Goal: Information Seeking & Learning: Learn about a topic

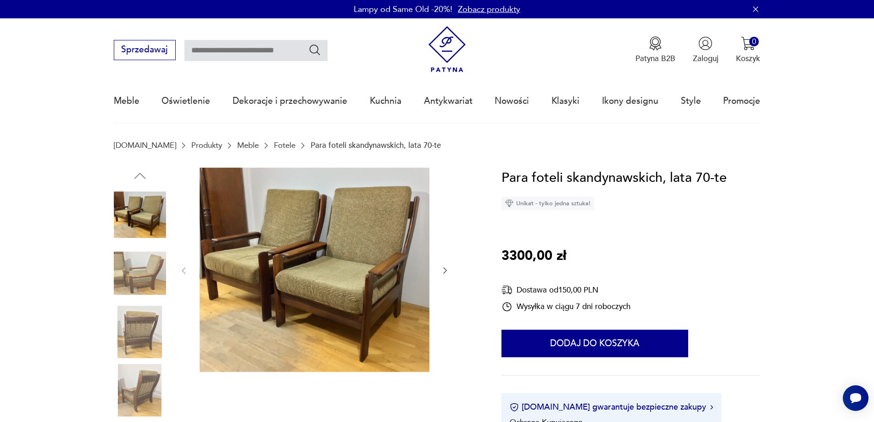
click at [446, 268] on icon "button" at bounding box center [445, 270] width 9 height 9
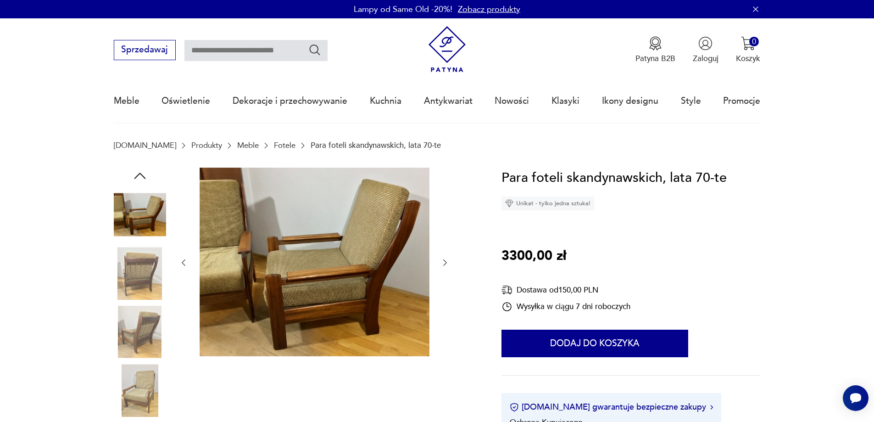
click at [446, 268] on button "button" at bounding box center [445, 262] width 9 height 11
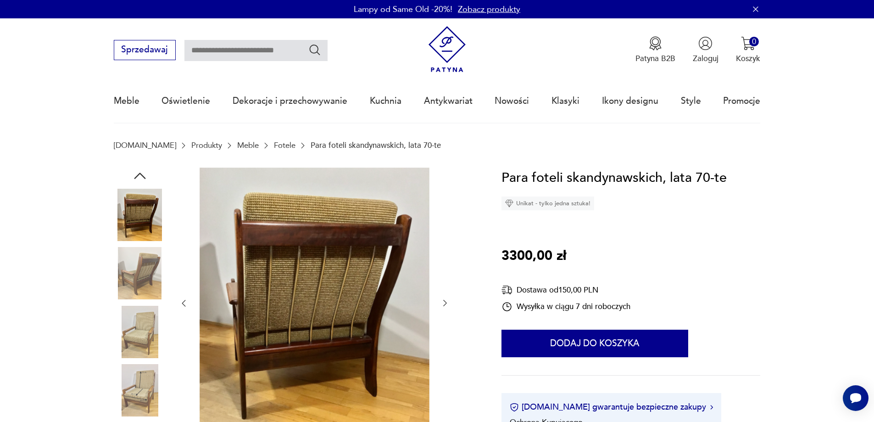
click at [446, 263] on div at bounding box center [314, 304] width 271 height 272
click at [447, 304] on icon "button" at bounding box center [445, 302] width 9 height 9
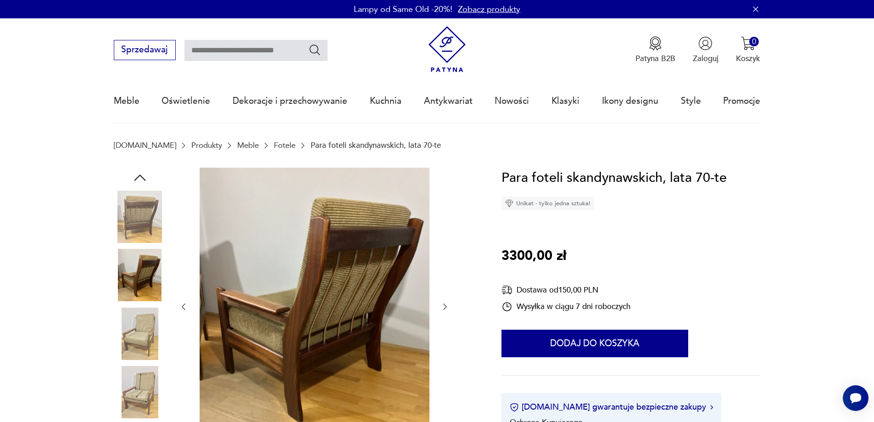
click at [447, 303] on icon "button" at bounding box center [445, 306] width 9 height 9
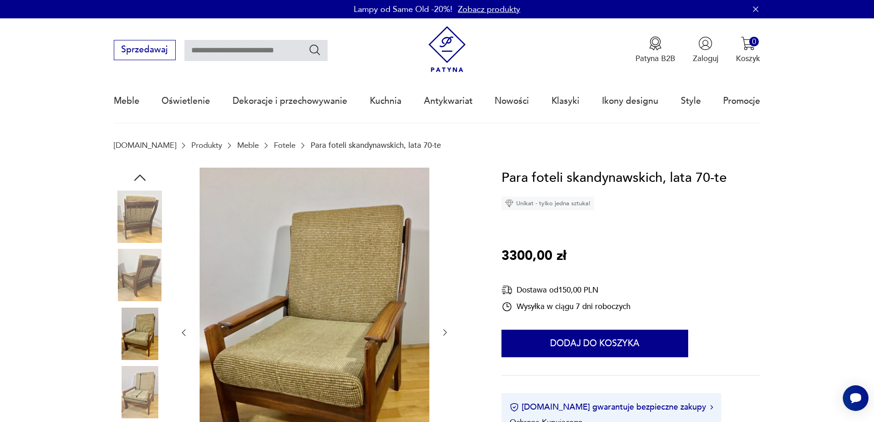
click at [446, 301] on div at bounding box center [314, 333] width 271 height 330
click at [442, 331] on icon "button" at bounding box center [445, 332] width 9 height 9
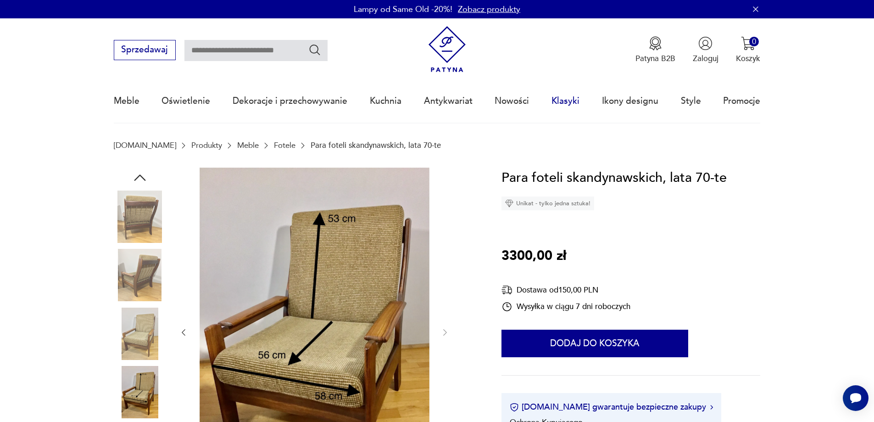
click at [567, 100] on link "Klasyki" at bounding box center [566, 101] width 28 height 42
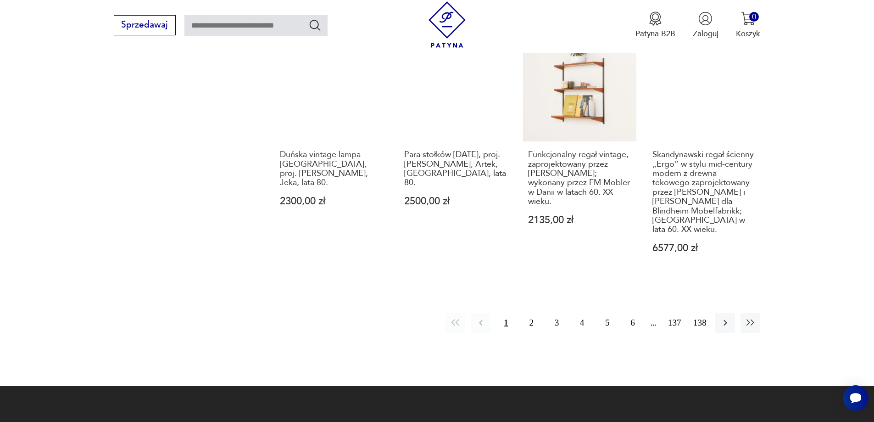
scroll to position [889, 0]
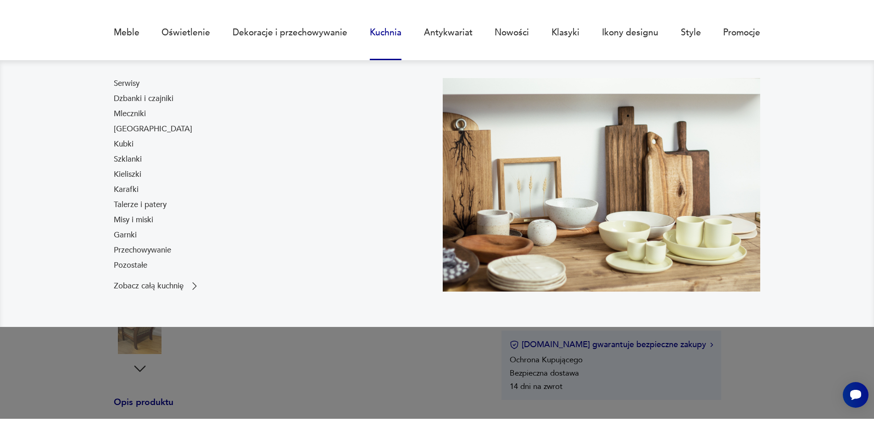
scroll to position [92, 0]
